Goal: Information Seeking & Learning: Check status

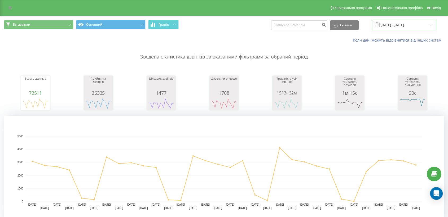
click at [391, 21] on input "[DATE] - [DATE]" at bounding box center [404, 25] width 64 height 10
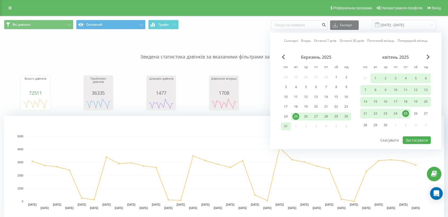
click at [284, 37] on div "Сьогодні Вчора Останні 7 днів Останні 30 днів Поточний місяць Попередній місяць…" at bounding box center [355, 91] width 171 height 117
click at [290, 42] on link "Сьогодні" at bounding box center [291, 40] width 14 height 5
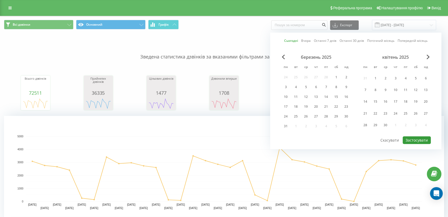
drag, startPoint x: 420, startPoint y: 136, endPoint x: 319, endPoint y: 88, distance: 112.1
click at [403, 136] on button "Застосувати" at bounding box center [416, 140] width 28 height 8
type input "[DATE] - [DATE]"
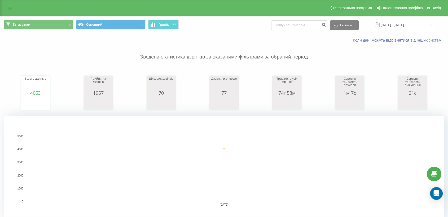
scroll to position [118, 0]
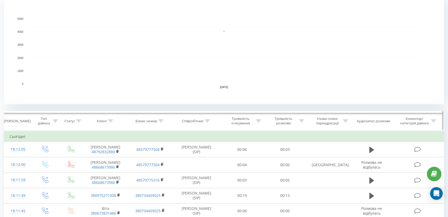
click at [207, 121] on icon at bounding box center [207, 121] width 5 height 3
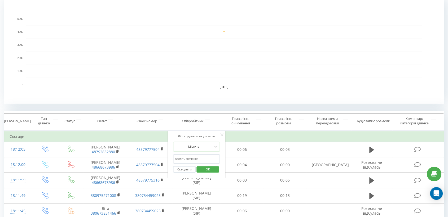
click at [191, 158] on input "text" at bounding box center [196, 158] width 47 height 9
type input "піль"
click at [211, 168] on span "OK" at bounding box center [207, 169] width 15 height 8
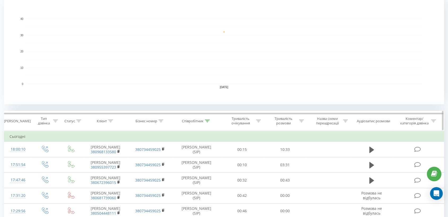
click at [302, 120] on icon at bounding box center [301, 121] width 5 height 3
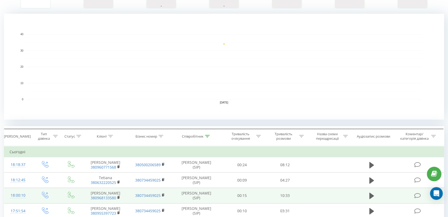
scroll to position [147, 0]
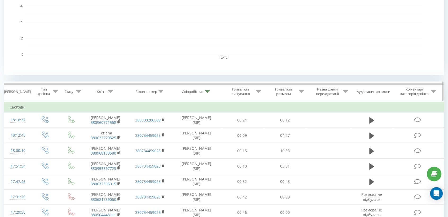
click at [300, 90] on div at bounding box center [301, 92] width 5 height 5
click at [282, 119] on div "Дорівнює" at bounding box center [281, 117] width 39 height 8
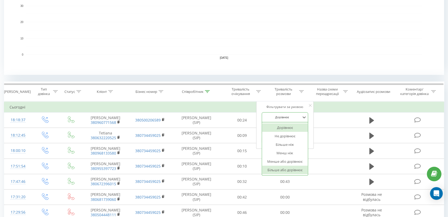
click at [282, 172] on div "Більше або дорівнює" at bounding box center [285, 170] width 46 height 8
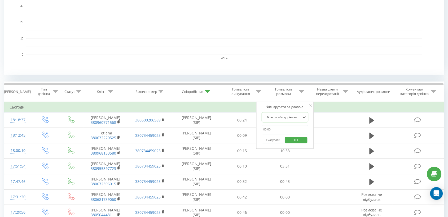
click at [273, 130] on input "text" at bounding box center [284, 129] width 47 height 9
type input "00:30"
click at [295, 140] on span "OK" at bounding box center [295, 140] width 15 height 8
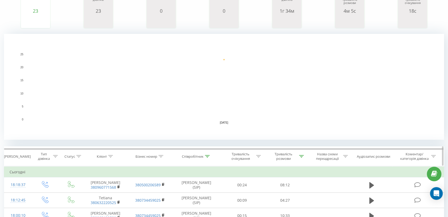
scroll to position [118, 0]
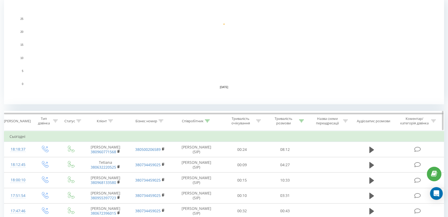
click at [206, 121] on icon at bounding box center [207, 121] width 5 height 3
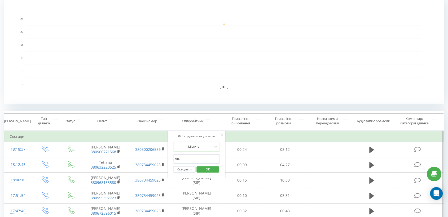
click at [184, 157] on input "піль" at bounding box center [196, 158] width 47 height 9
type input "брат"
drag, startPoint x: 211, startPoint y: 168, endPoint x: 194, endPoint y: 170, distance: 16.7
click at [211, 168] on span "OK" at bounding box center [207, 169] width 15 height 8
